Goal: Task Accomplishment & Management: Manage account settings

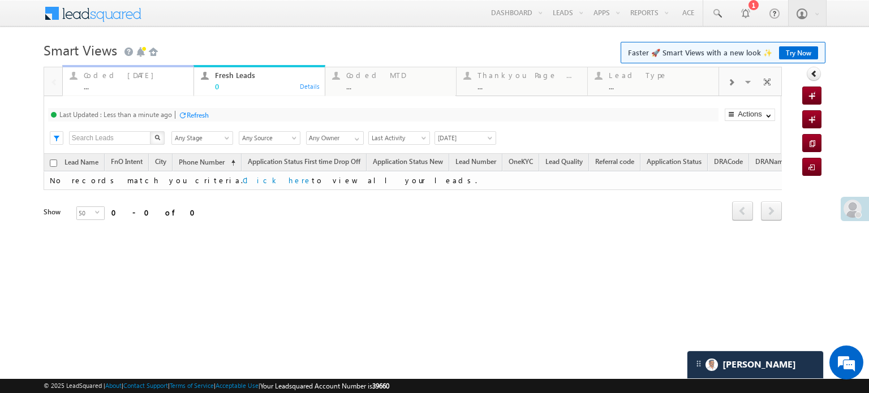
click at [114, 80] on div "Coded Today" at bounding box center [135, 75] width 103 height 9
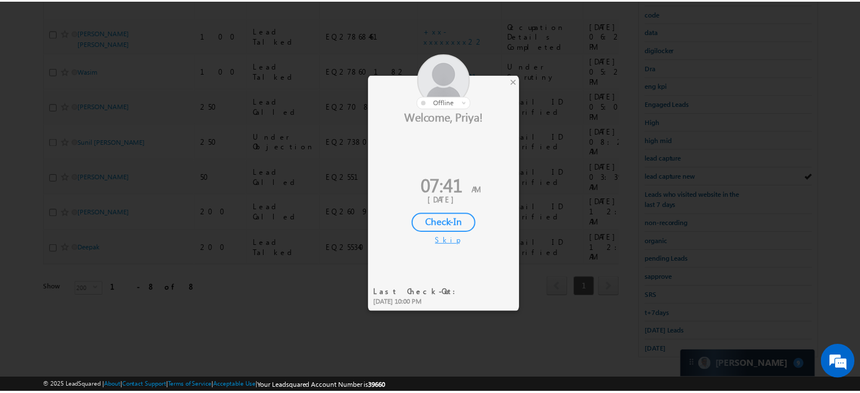
scroll to position [243, 0]
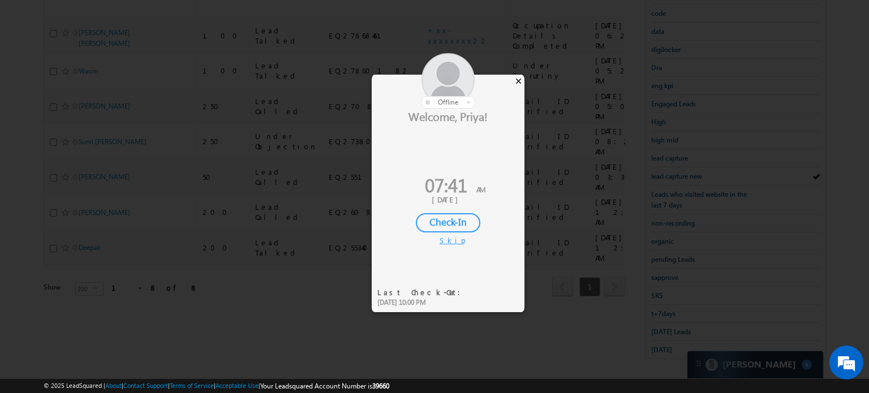
click at [517, 85] on div "×" at bounding box center [518, 81] width 12 height 12
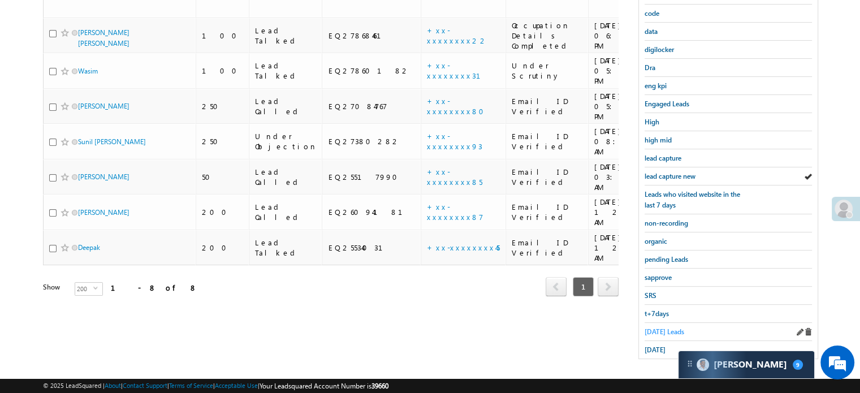
click at [657, 327] on span "Today's Leads" at bounding box center [665, 331] width 40 height 8
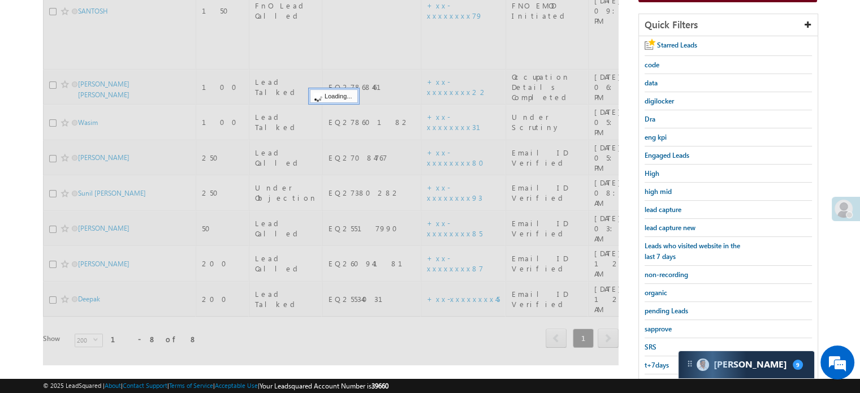
scroll to position [130, 0]
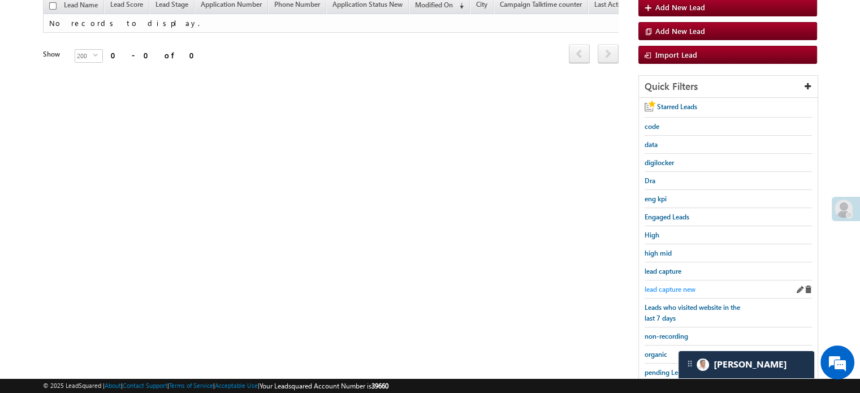
click at [686, 285] on span "lead capture new" at bounding box center [670, 289] width 51 height 8
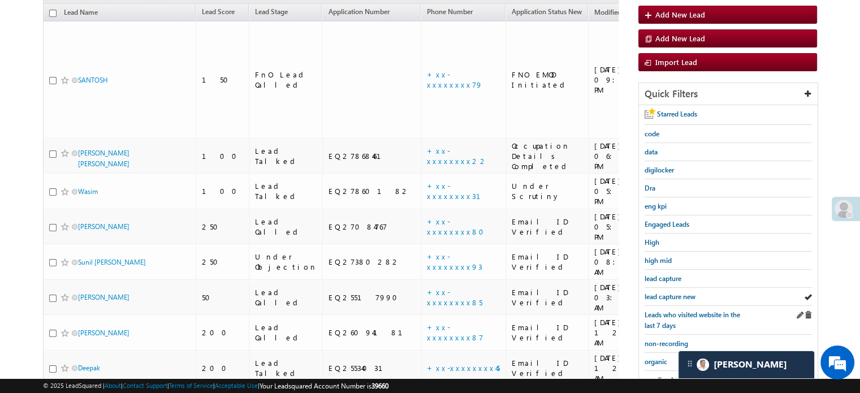
scroll to position [243, 0]
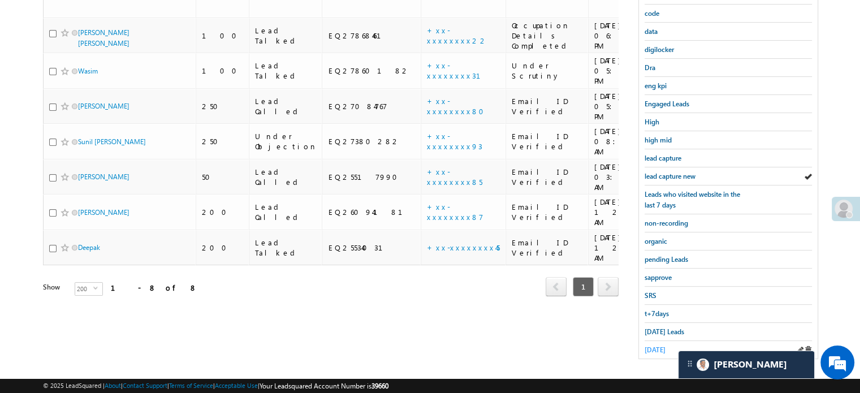
click at [654, 347] on span "yesterday" at bounding box center [655, 350] width 21 height 8
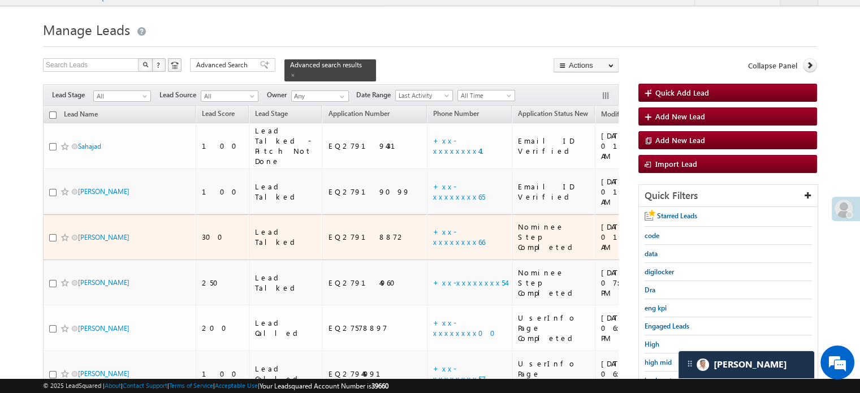
scroll to position [77, 0]
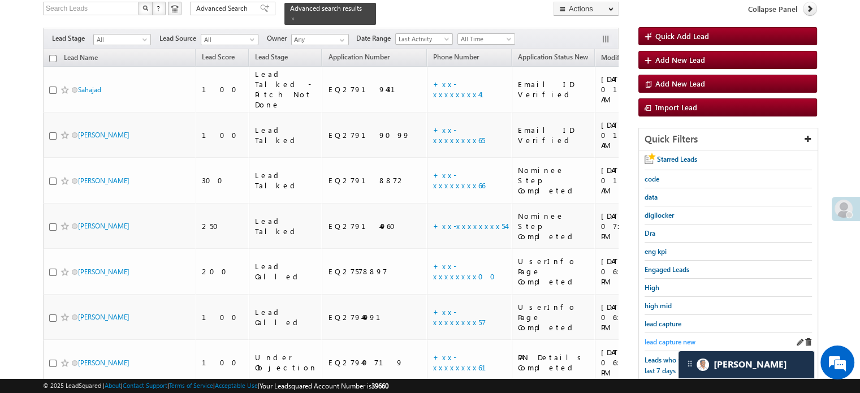
click at [663, 340] on span "lead capture new" at bounding box center [670, 342] width 51 height 8
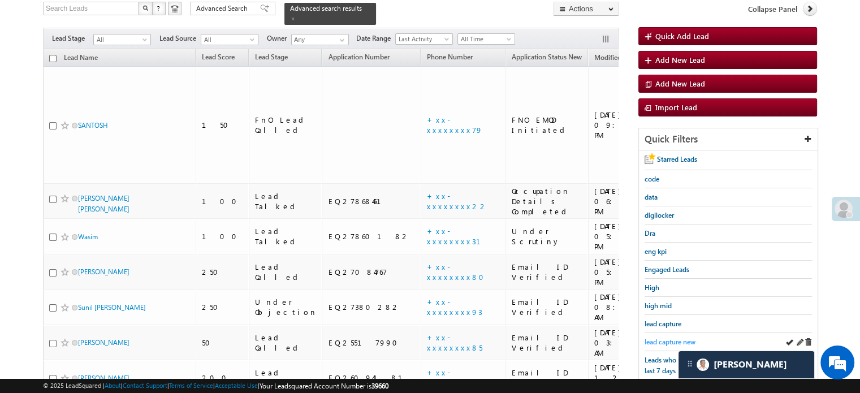
click at [670, 338] on span "lead capture new" at bounding box center [670, 342] width 51 height 8
